Goal: Feedback & Contribution: Leave review/rating

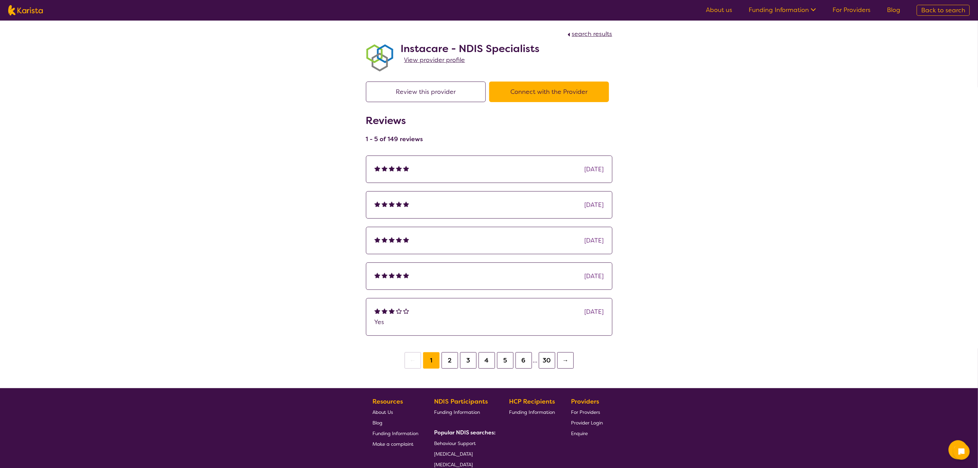
click at [428, 88] on button "Review this provider" at bounding box center [426, 91] width 120 height 21
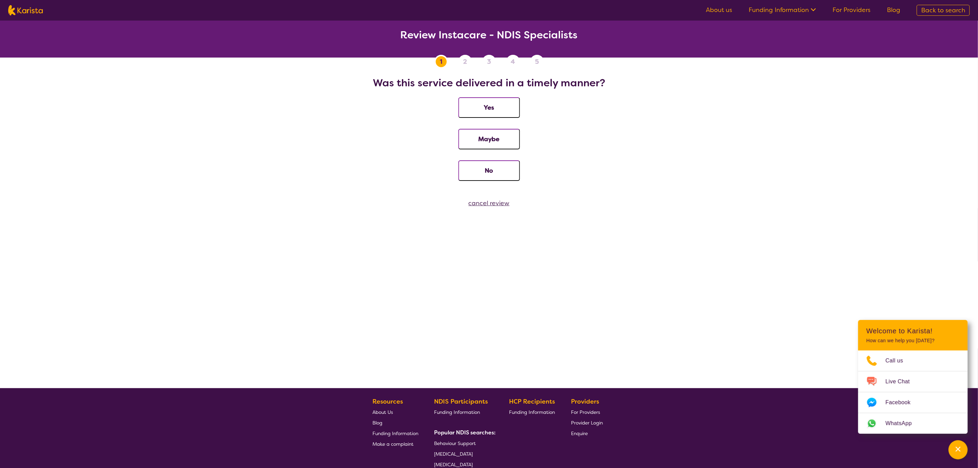
click at [495, 105] on button "Yes" at bounding box center [489, 107] width 62 height 21
click at [490, 103] on button "Yes" at bounding box center [489, 107] width 62 height 21
click at [494, 105] on button "Yes" at bounding box center [489, 107] width 62 height 21
click at [491, 200] on div "cancel review" at bounding box center [489, 203] width 978 height 10
